Goal: Check status

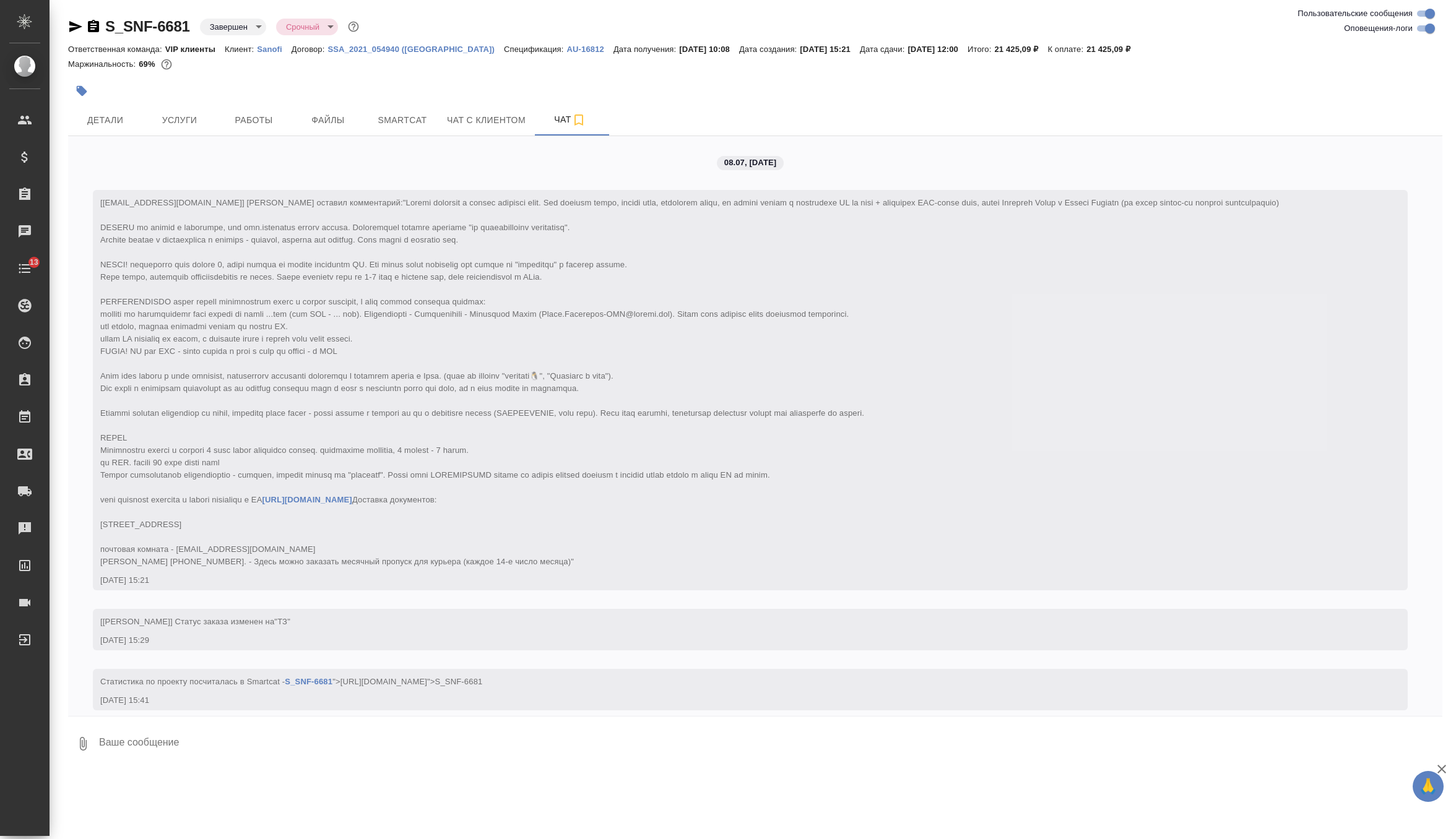
scroll to position [7145, 0]
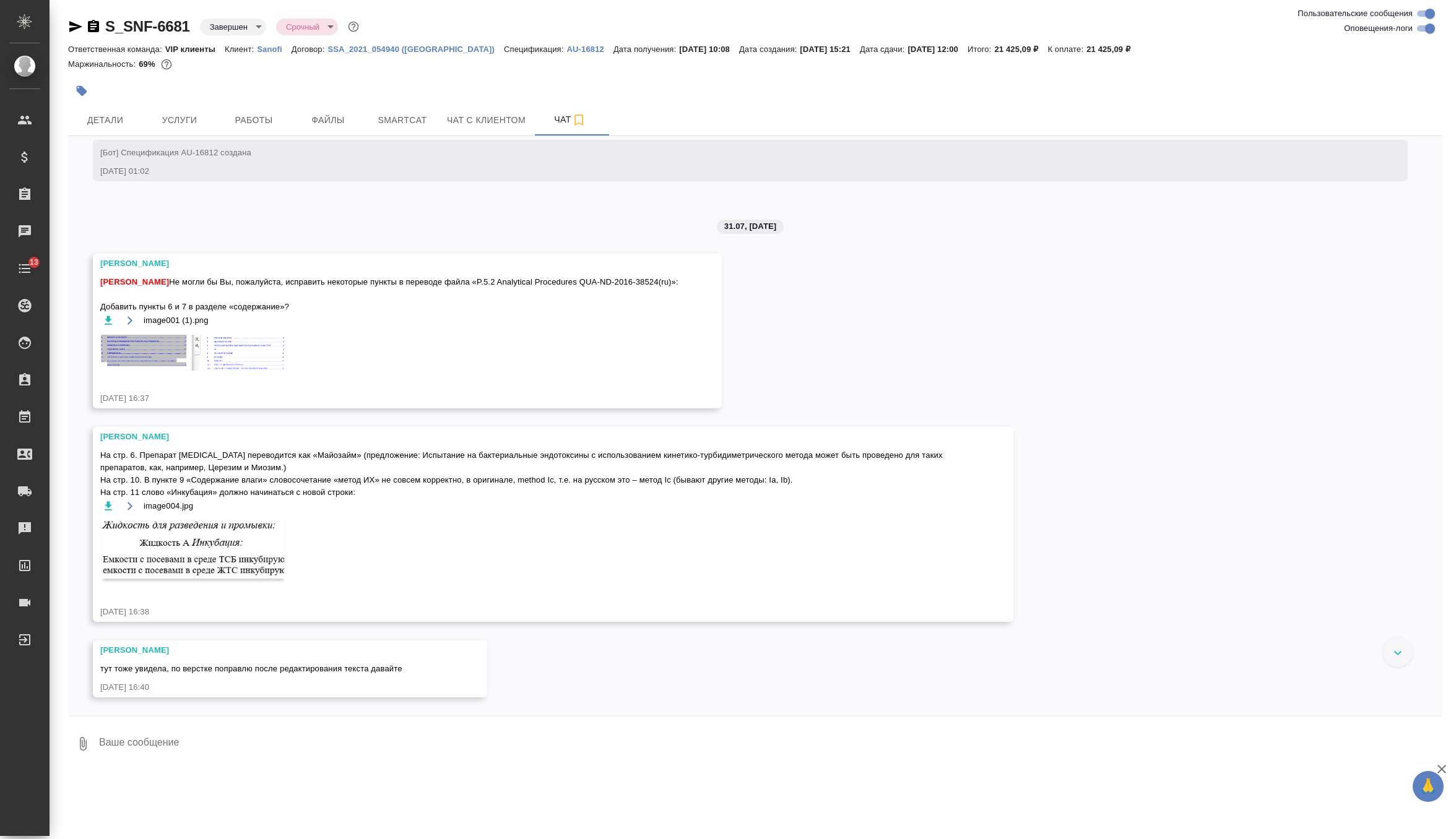
scroll to position [7145, 0]
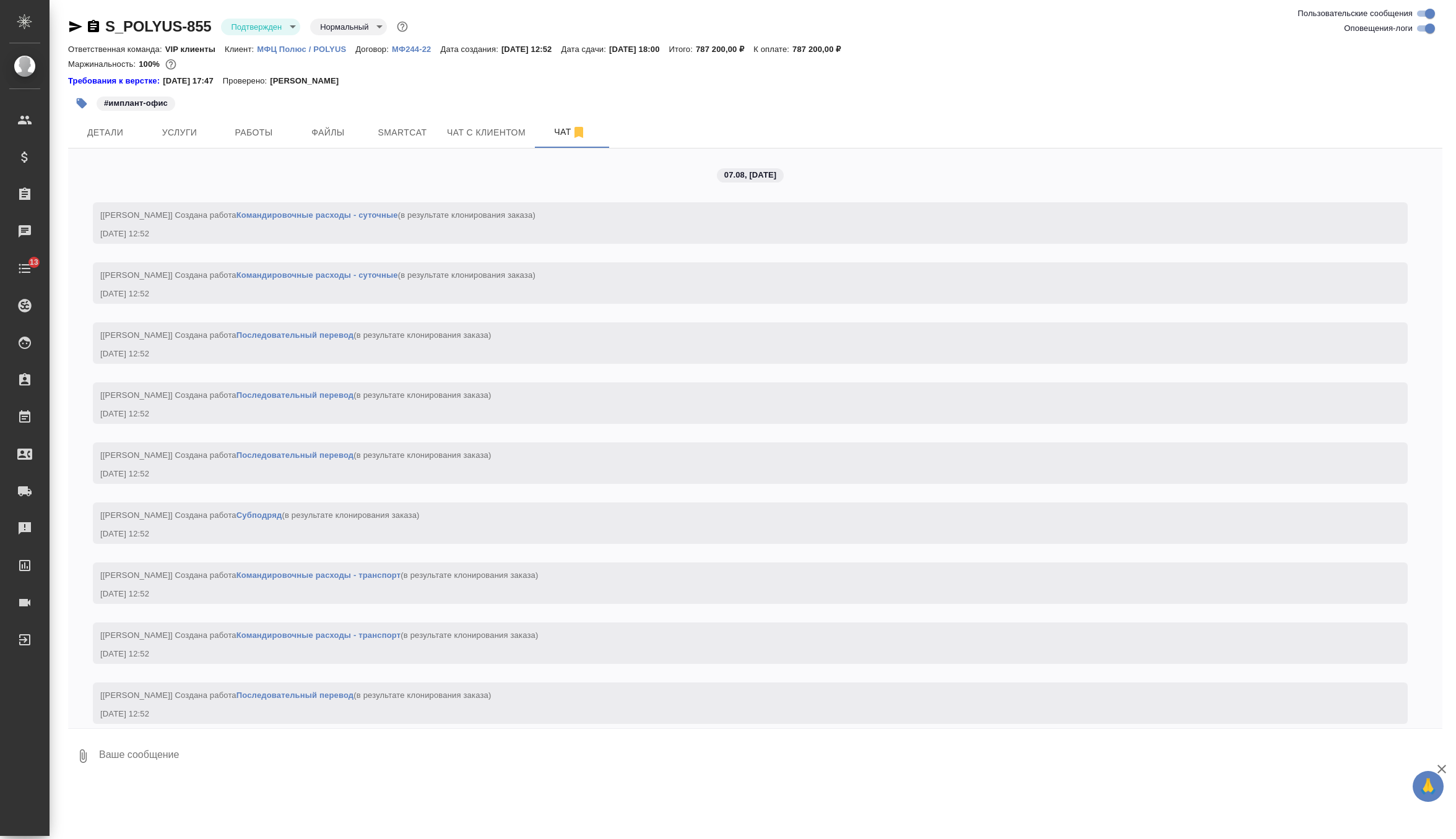
scroll to position [4593, 0]
